Goal: Task Accomplishment & Management: Use online tool/utility

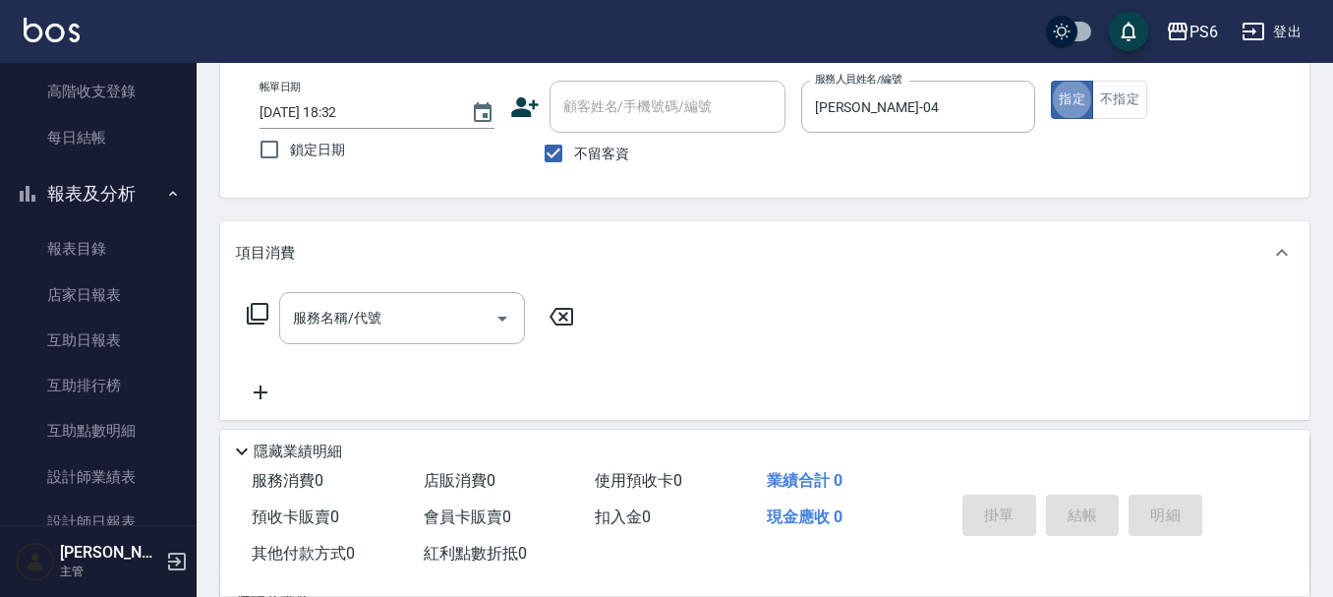
scroll to position [197, 0]
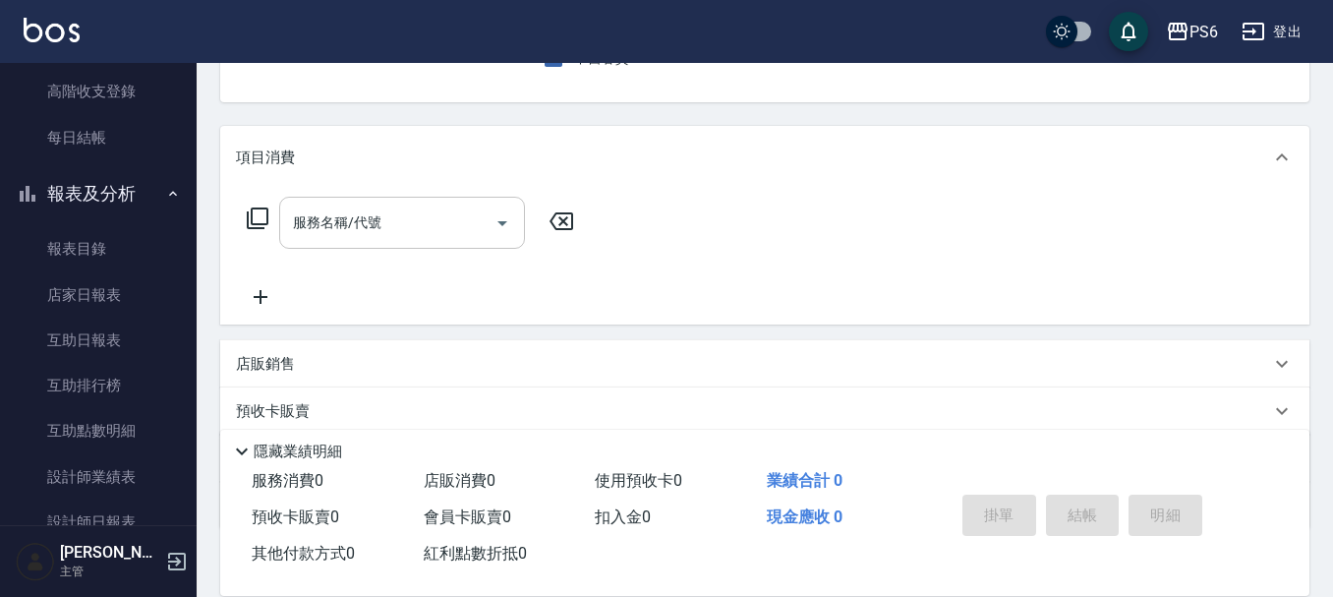
click at [375, 228] on input "服務名稱/代號" at bounding box center [387, 222] width 199 height 34
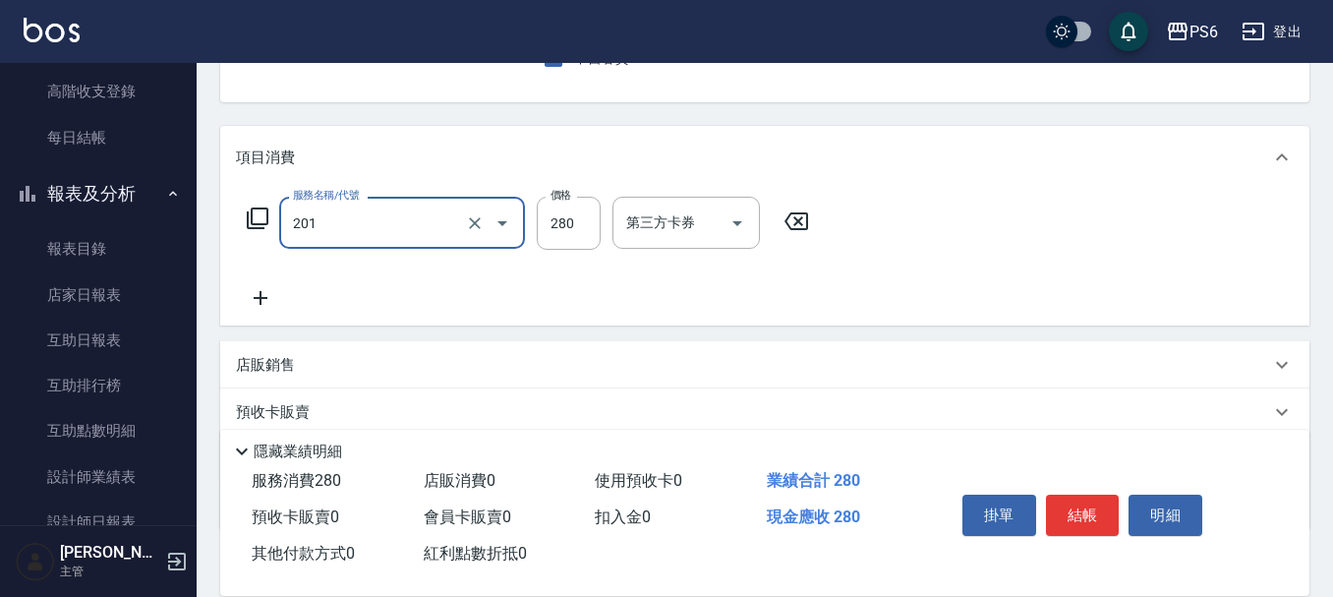
type input "一般洗髮(201)"
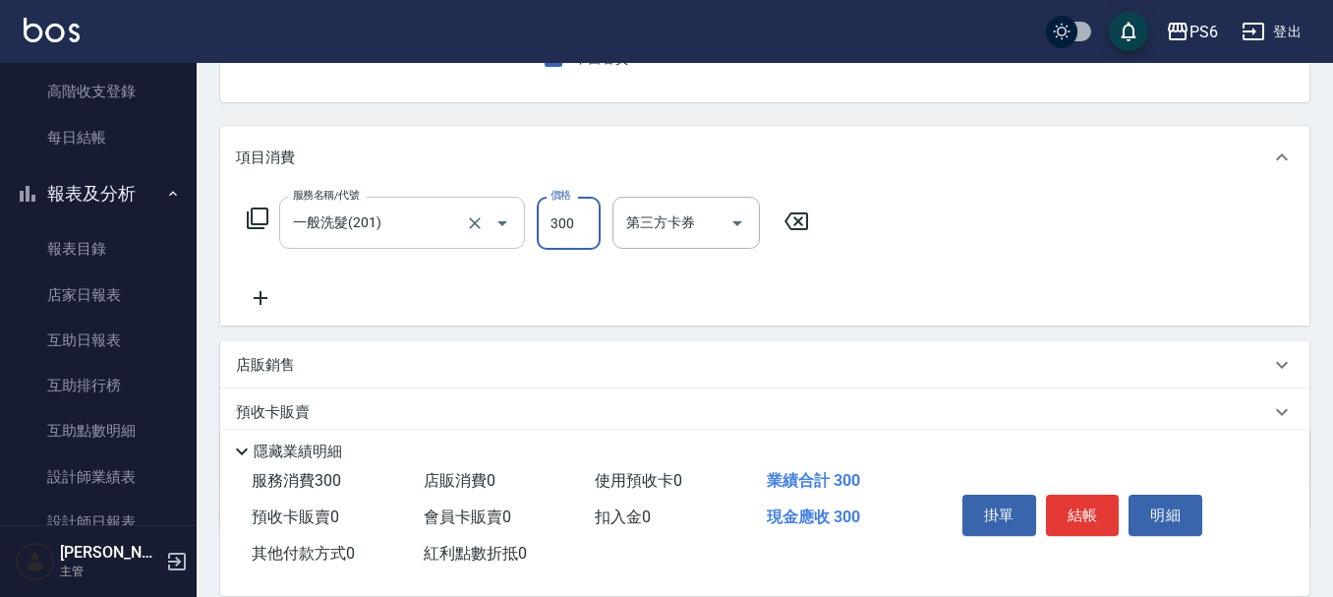
type input "300"
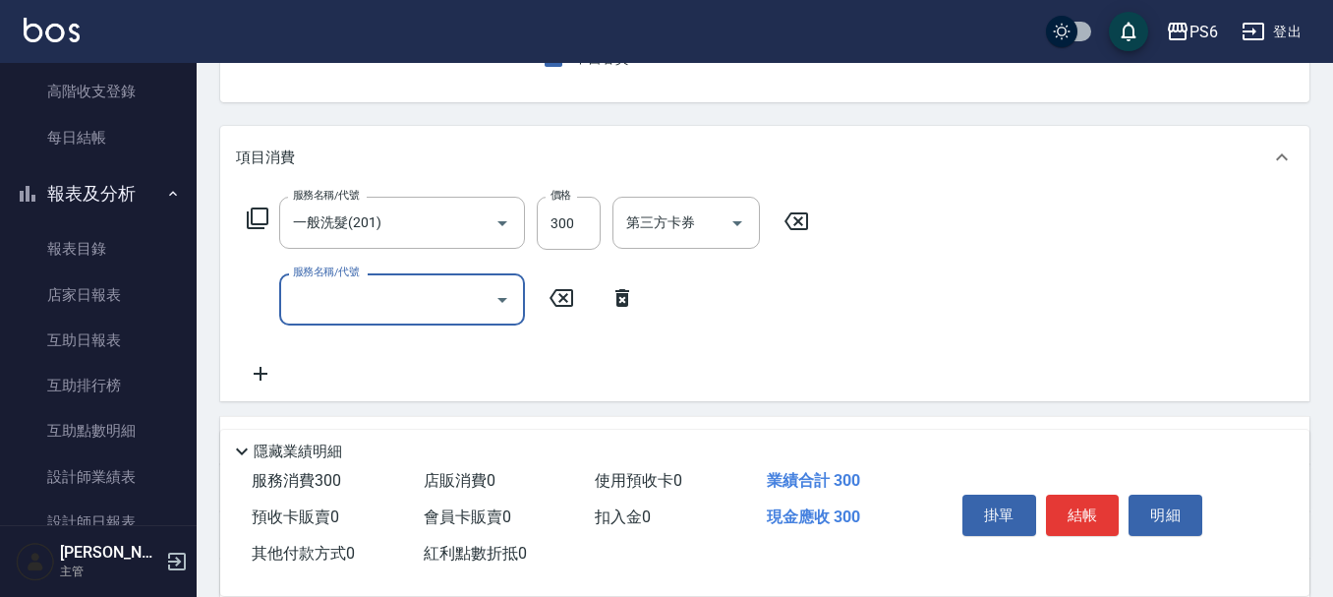
click at [456, 297] on input "服務名稱/代號" at bounding box center [387, 299] width 199 height 34
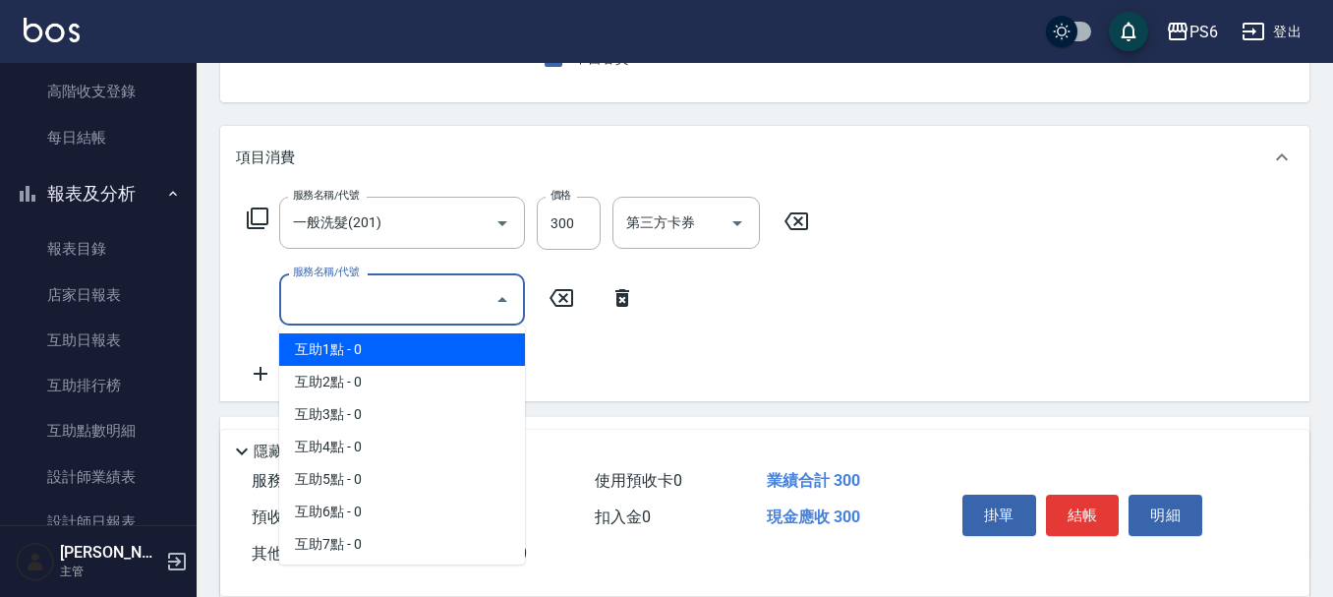
click at [453, 346] on span "互助1點 - 0" at bounding box center [402, 349] width 246 height 32
type input "互助1點(1)"
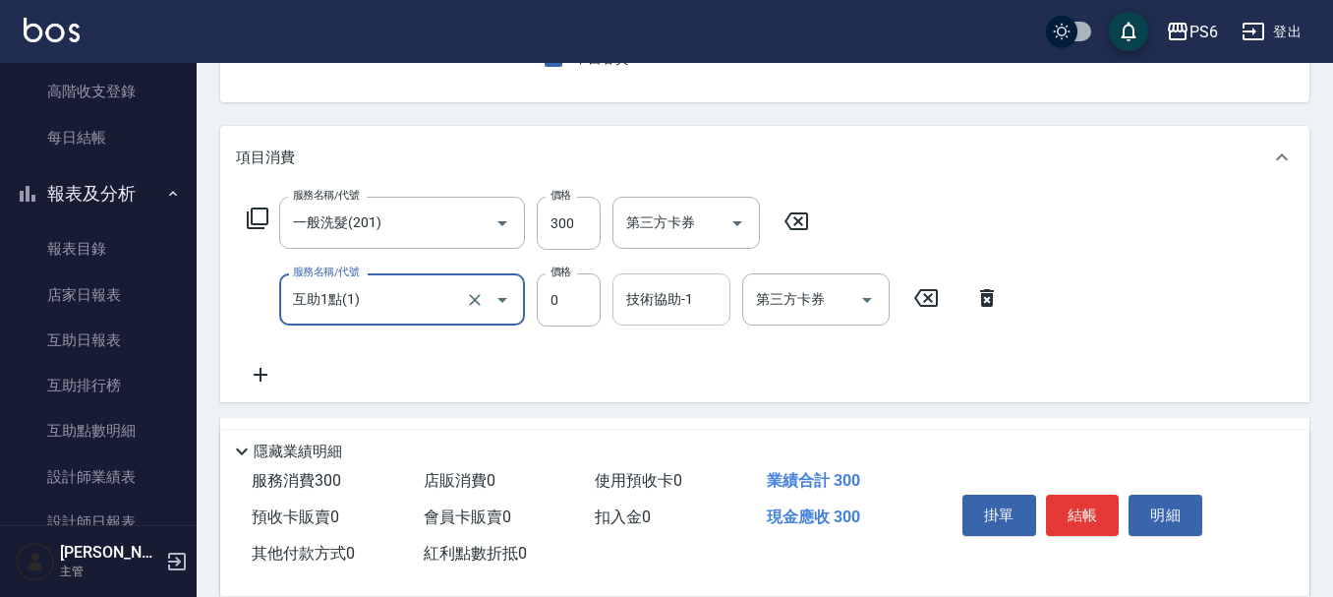
click at [634, 315] on input "技術協助-1" at bounding box center [671, 299] width 100 height 34
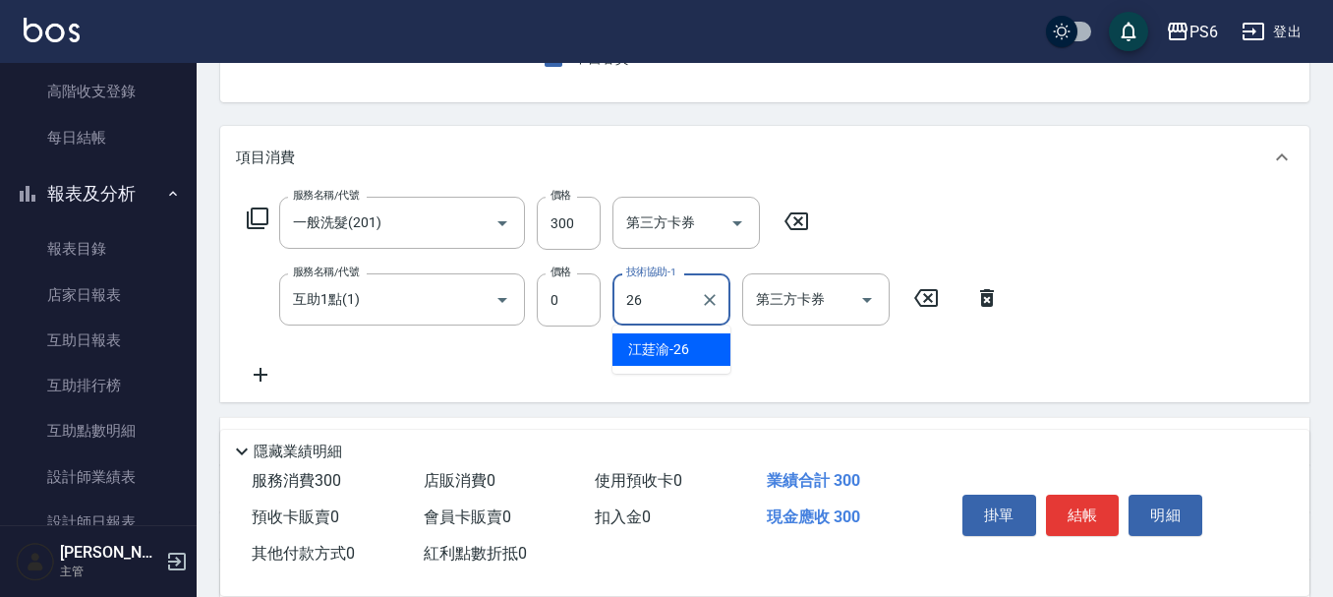
type input "[PERSON_NAME]-26"
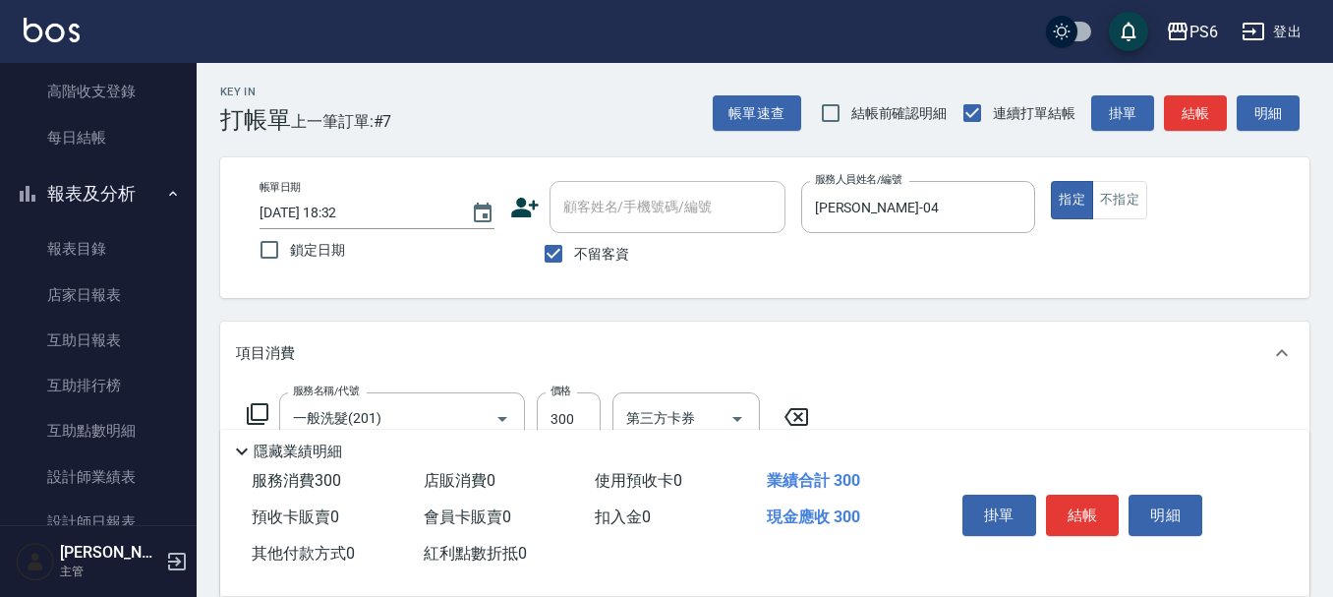
scroll to position [0, 0]
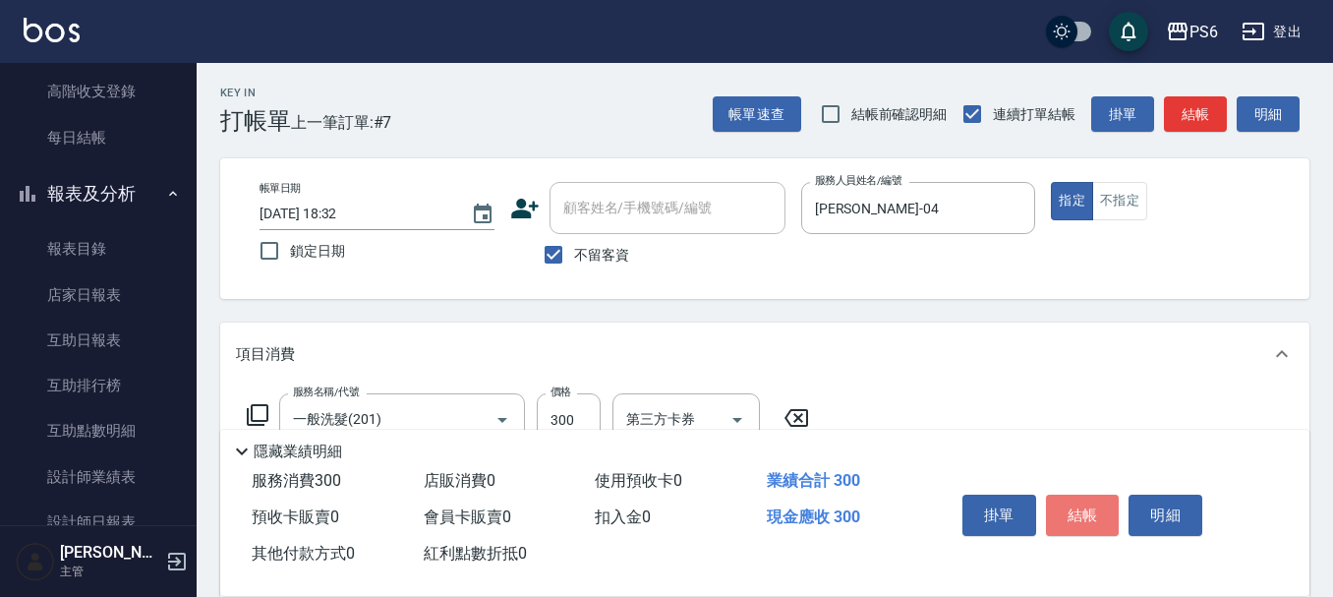
click at [1085, 508] on button "結帳" at bounding box center [1083, 514] width 74 height 41
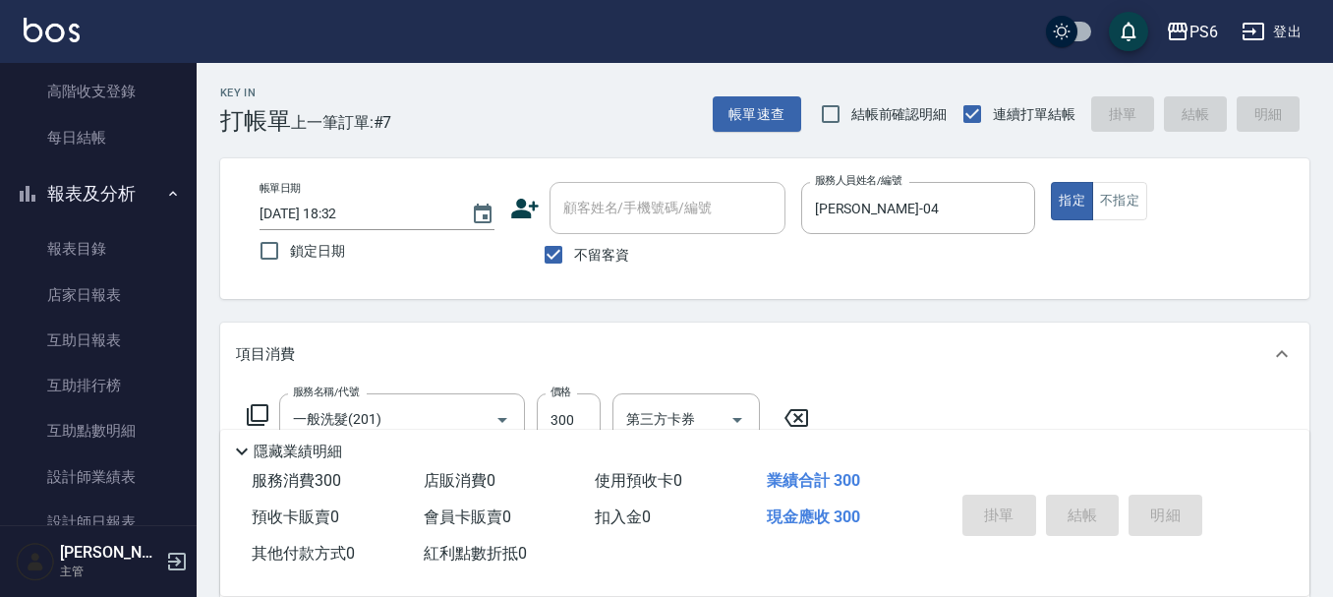
type input "[DATE] 19:03"
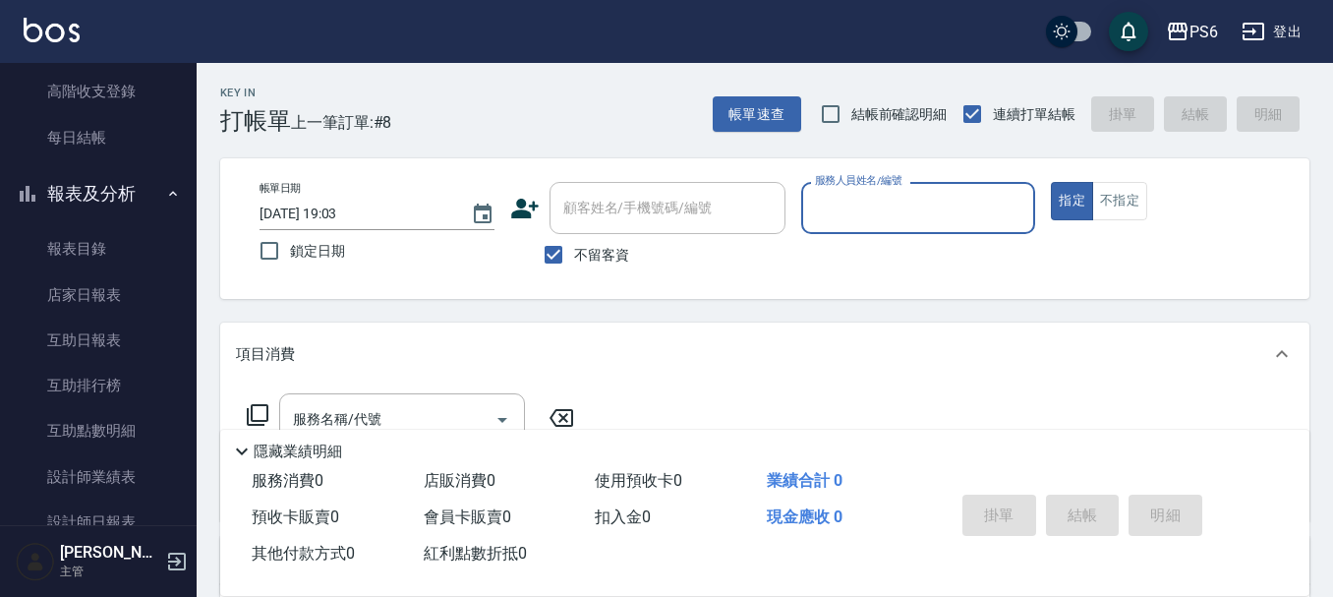
drag, startPoint x: 539, startPoint y: 256, endPoint x: 657, endPoint y: 192, distance: 134.1
click at [551, 250] on input "不留客資" at bounding box center [553, 254] width 41 height 41
checkbox input "false"
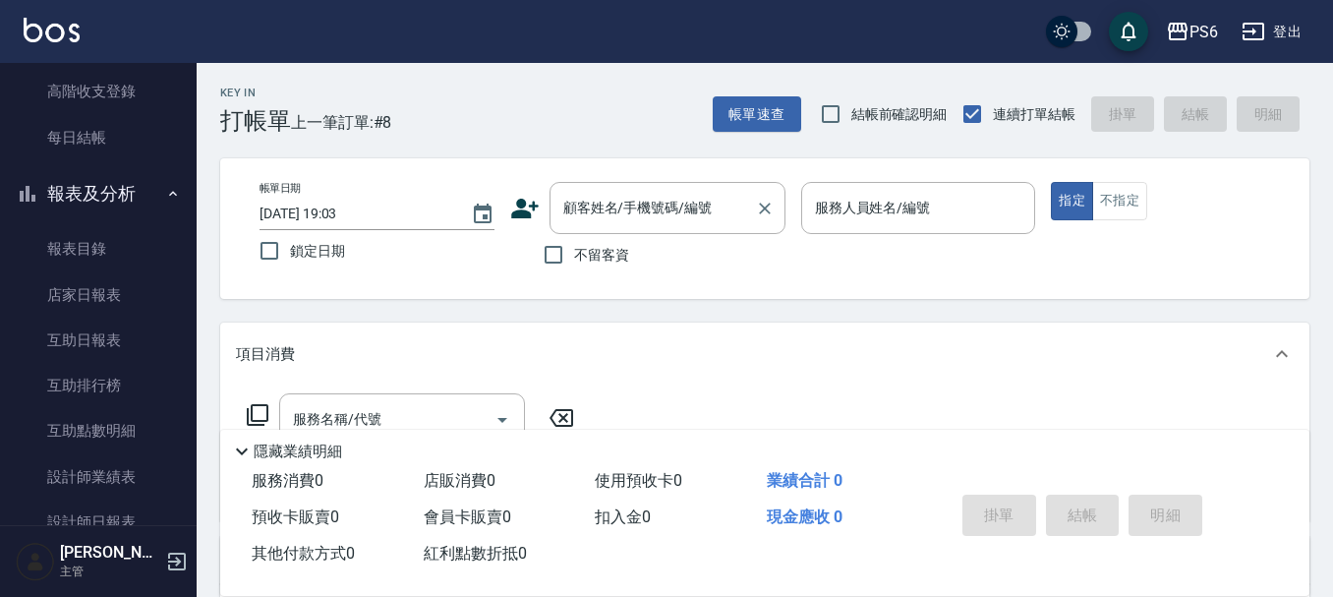
click at [658, 192] on input "顧客姓名/手機號碼/編號" at bounding box center [652, 208] width 189 height 34
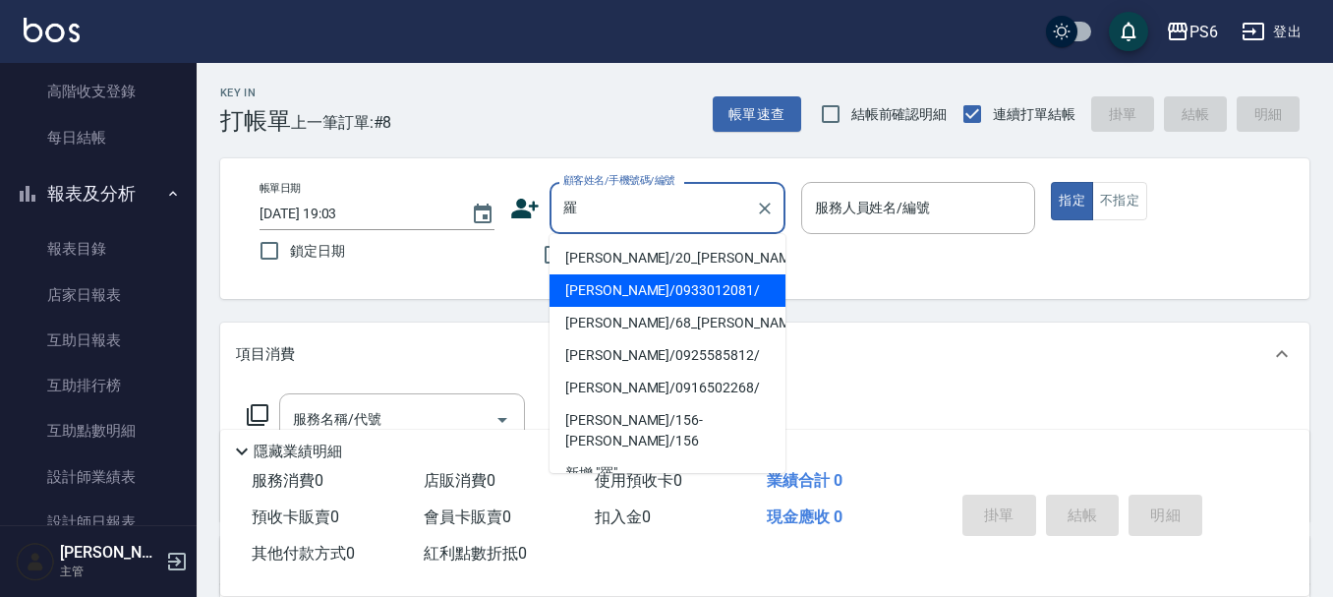
click at [628, 290] on li "[PERSON_NAME]/0933012081/" at bounding box center [667, 290] width 236 height 32
type input "[PERSON_NAME]/0933012081/"
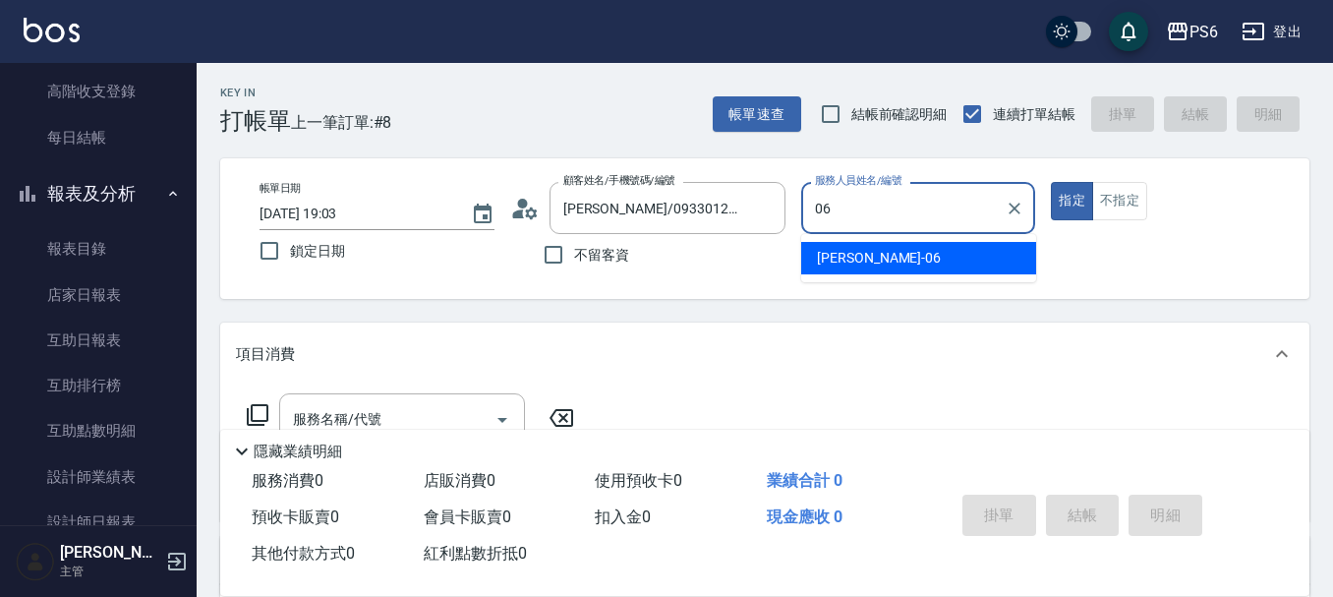
type input "[PERSON_NAME]-06"
type button "true"
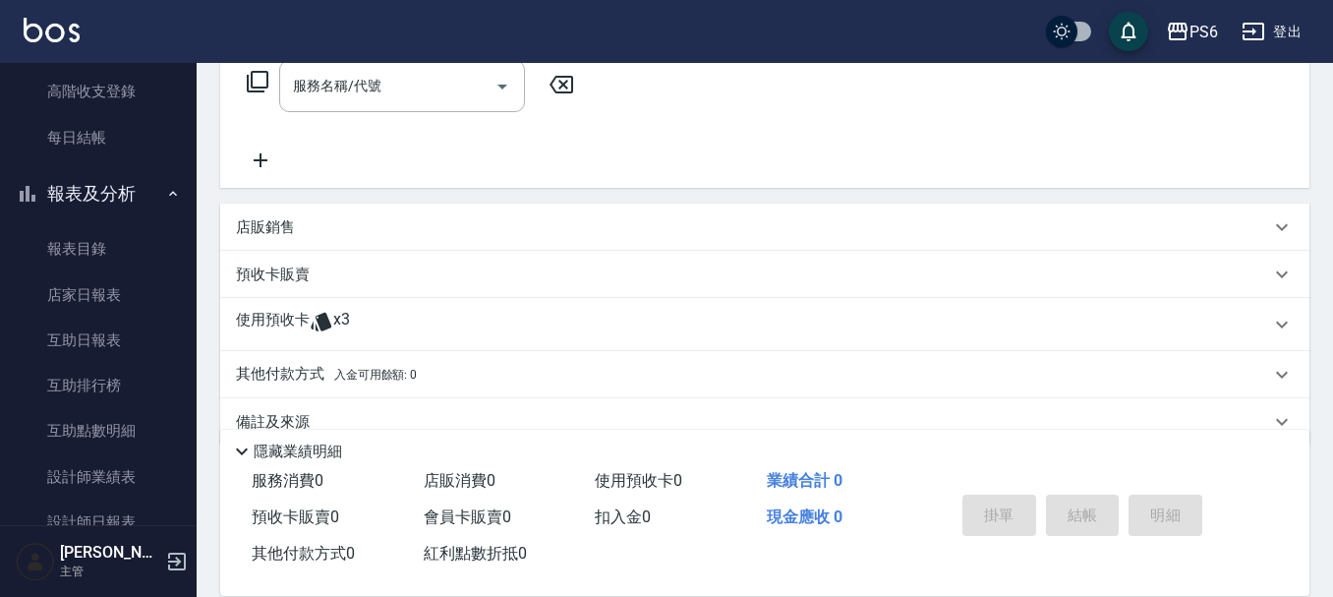
scroll to position [371, 0]
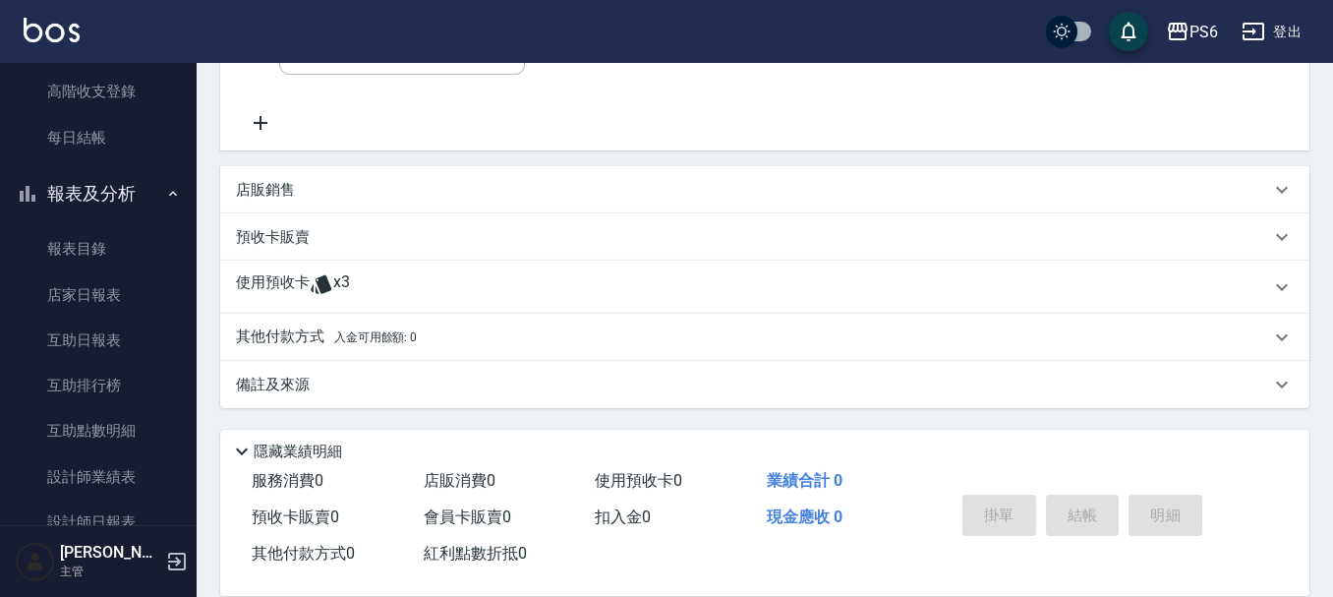
click at [298, 298] on p "使用預收卡" at bounding box center [273, 286] width 74 height 29
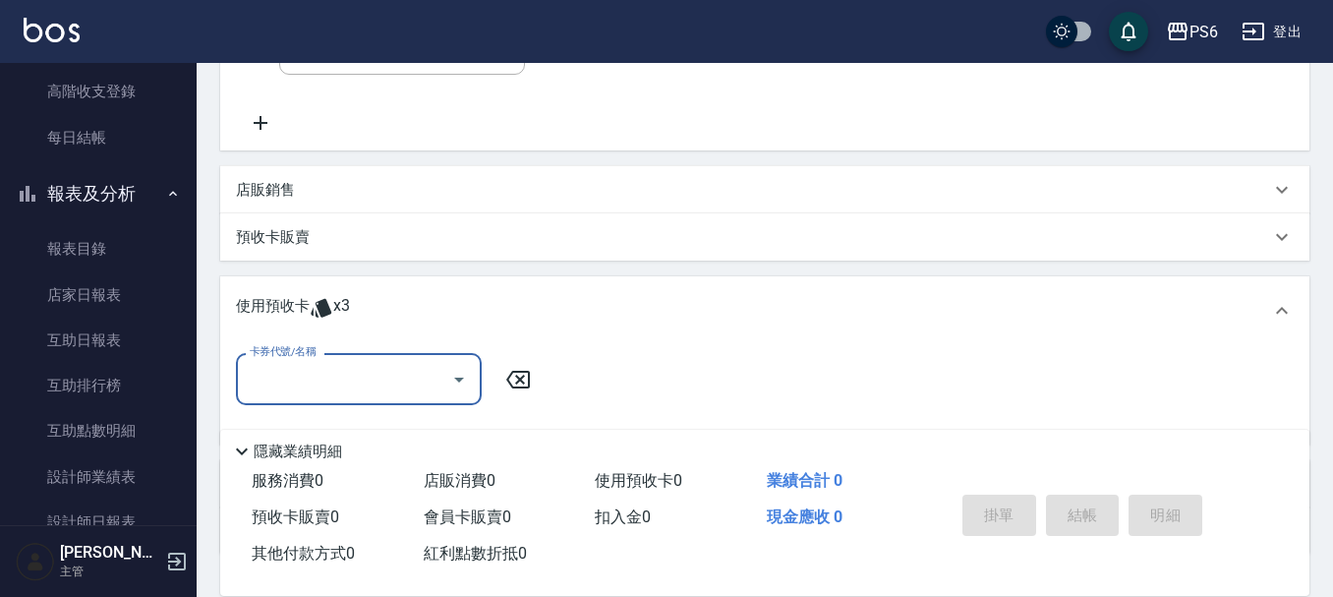
scroll to position [469, 0]
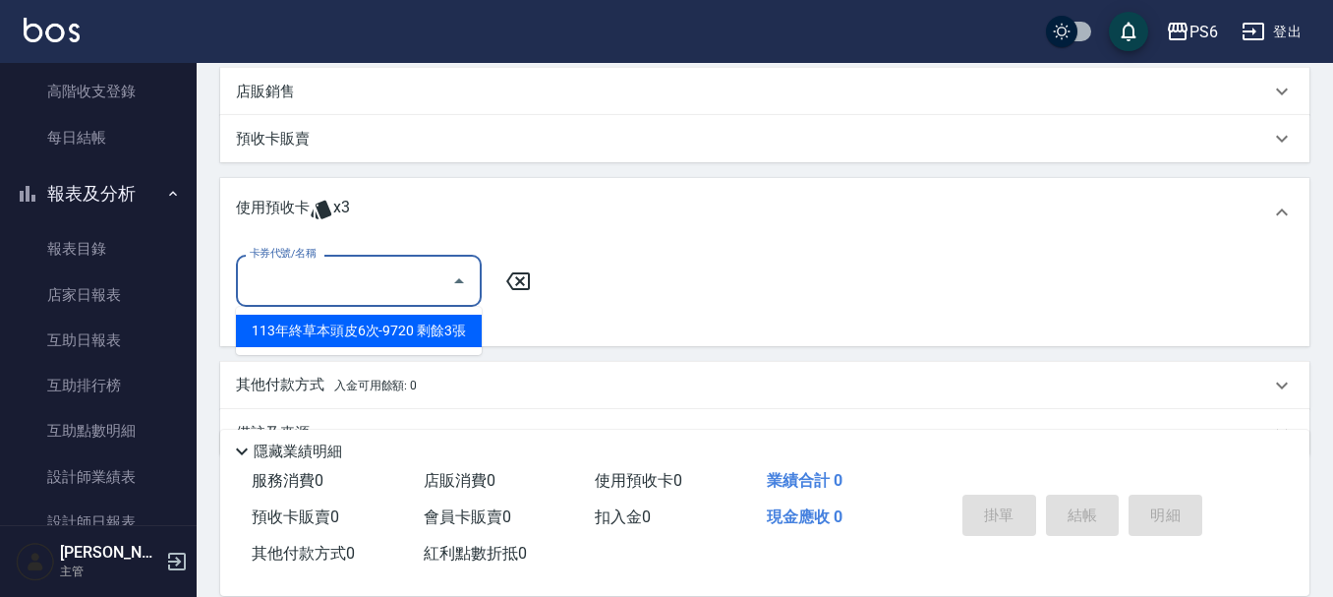
click at [321, 278] on input "卡券代號/名稱" at bounding box center [344, 280] width 199 height 34
click at [362, 340] on div "113年終草本頭皮6次-9720 剩餘3張" at bounding box center [359, 331] width 246 height 32
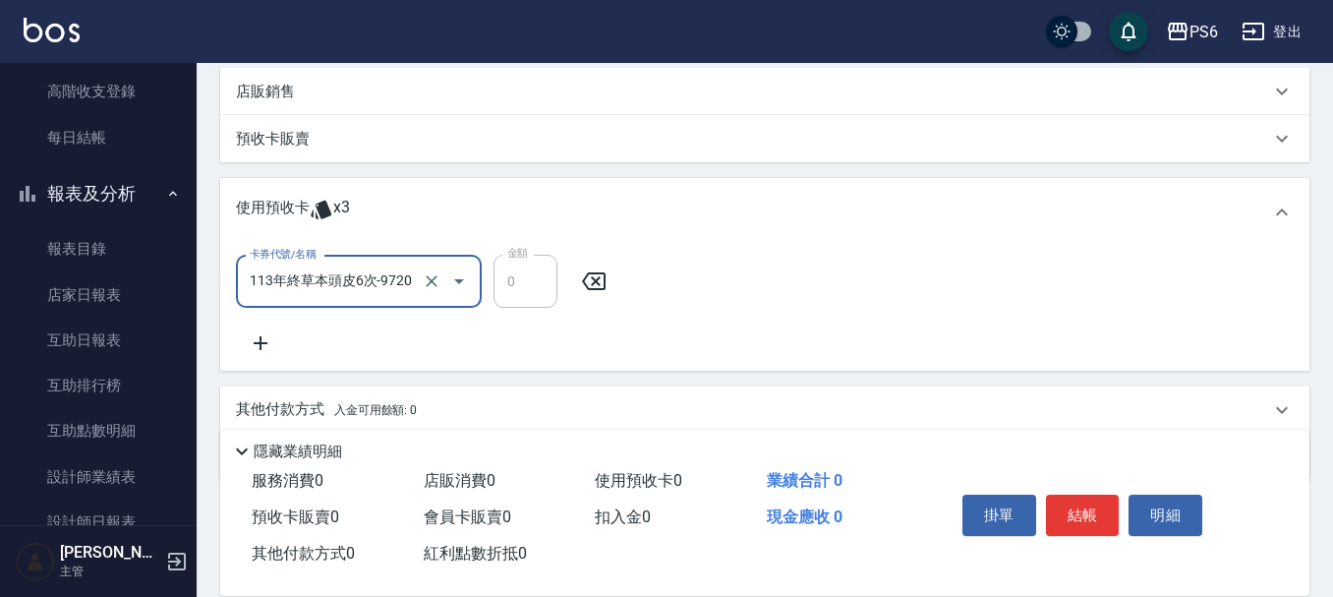
type input "113年終草本頭皮6次-9720"
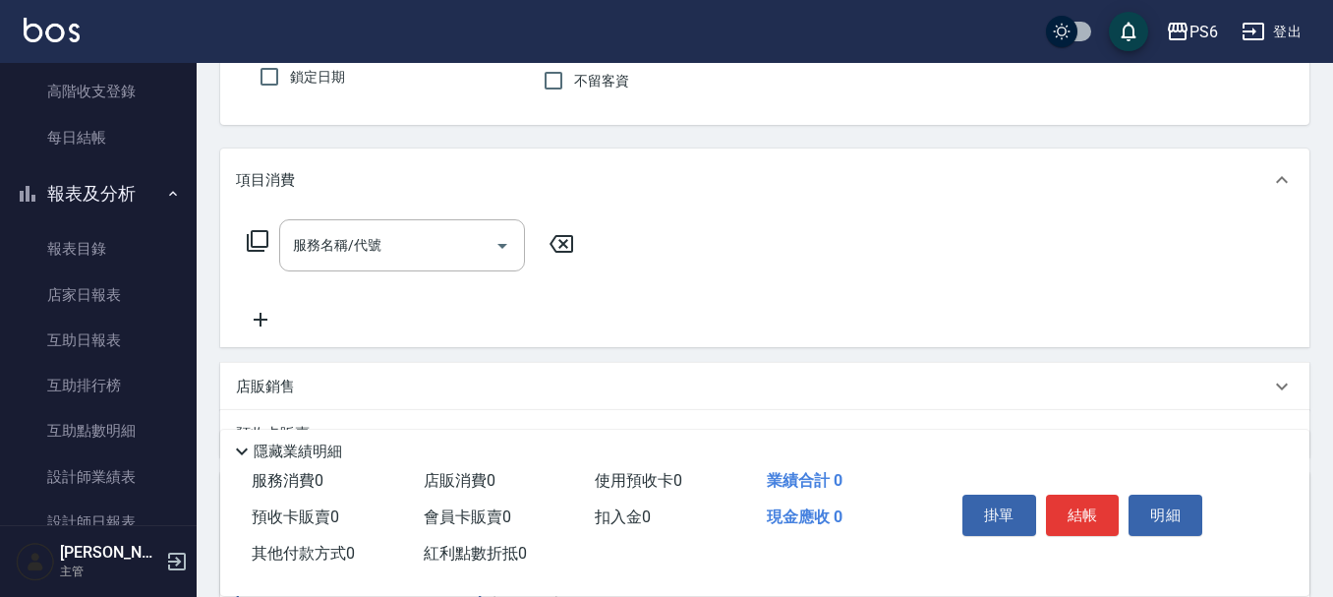
scroll to position [0, 0]
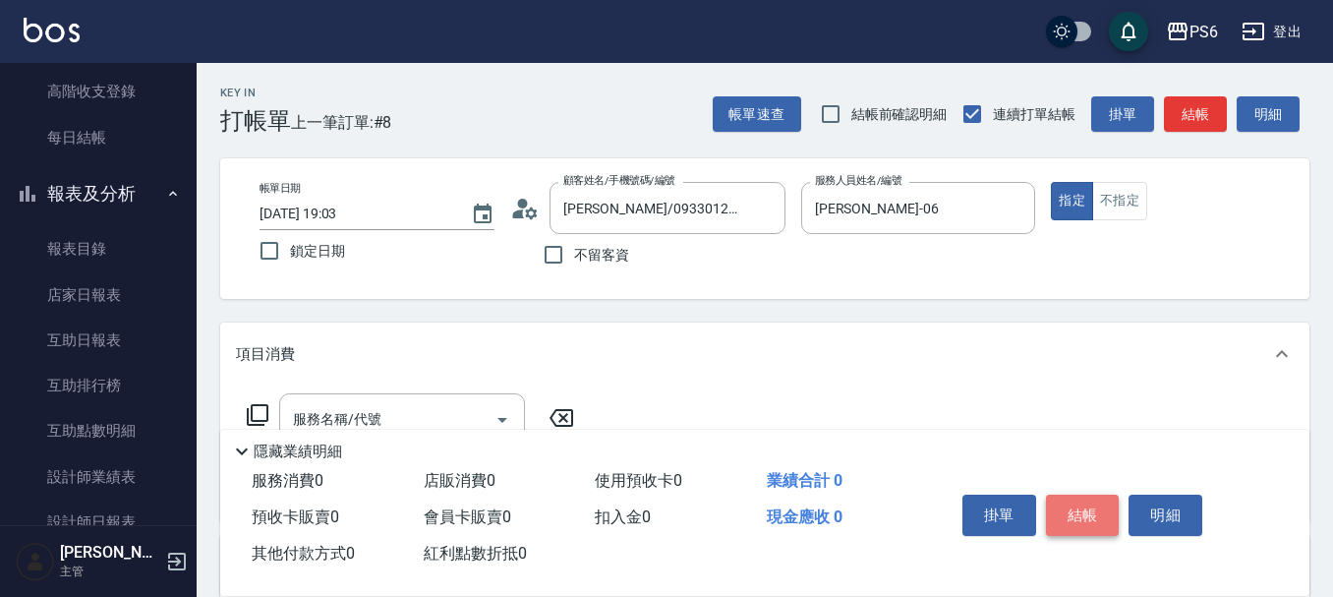
click at [1074, 518] on button "結帳" at bounding box center [1083, 514] width 74 height 41
